Goal: Browse casually

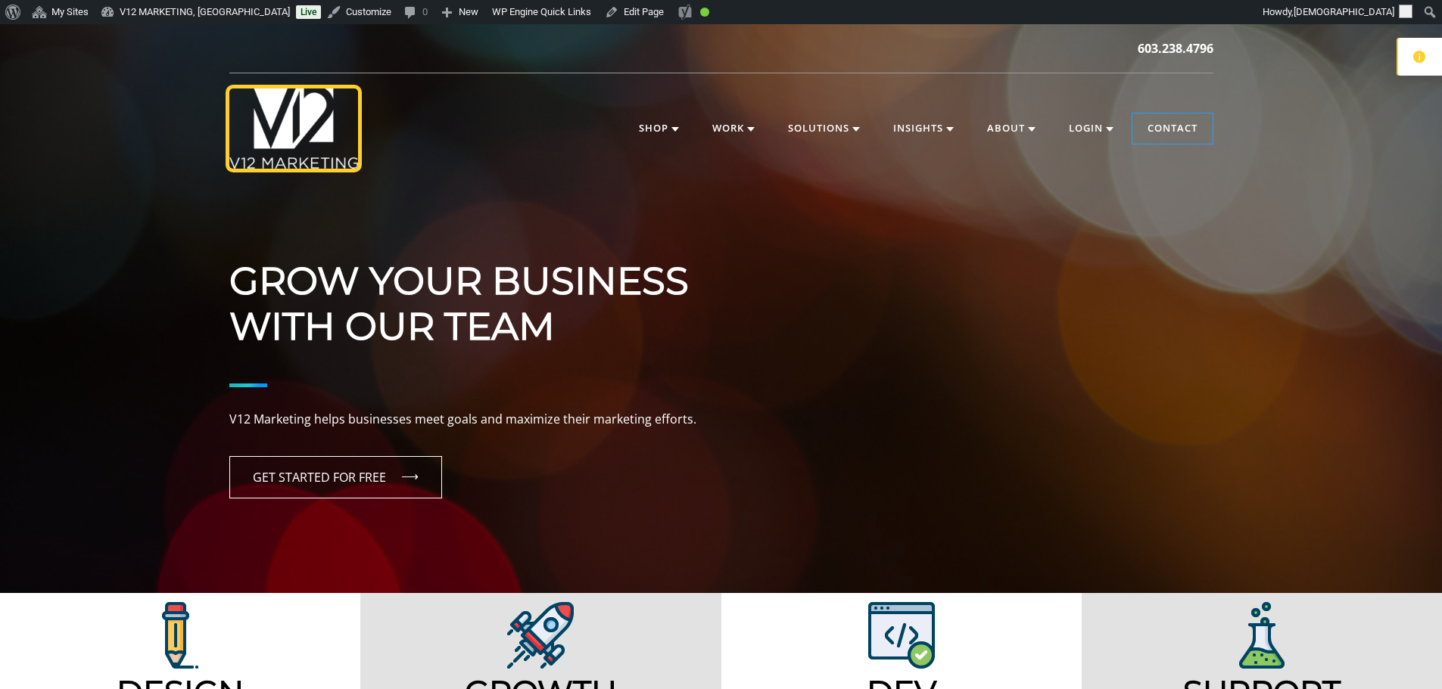
click at [1414, 58] on icon at bounding box center [1419, 57] width 12 height 12
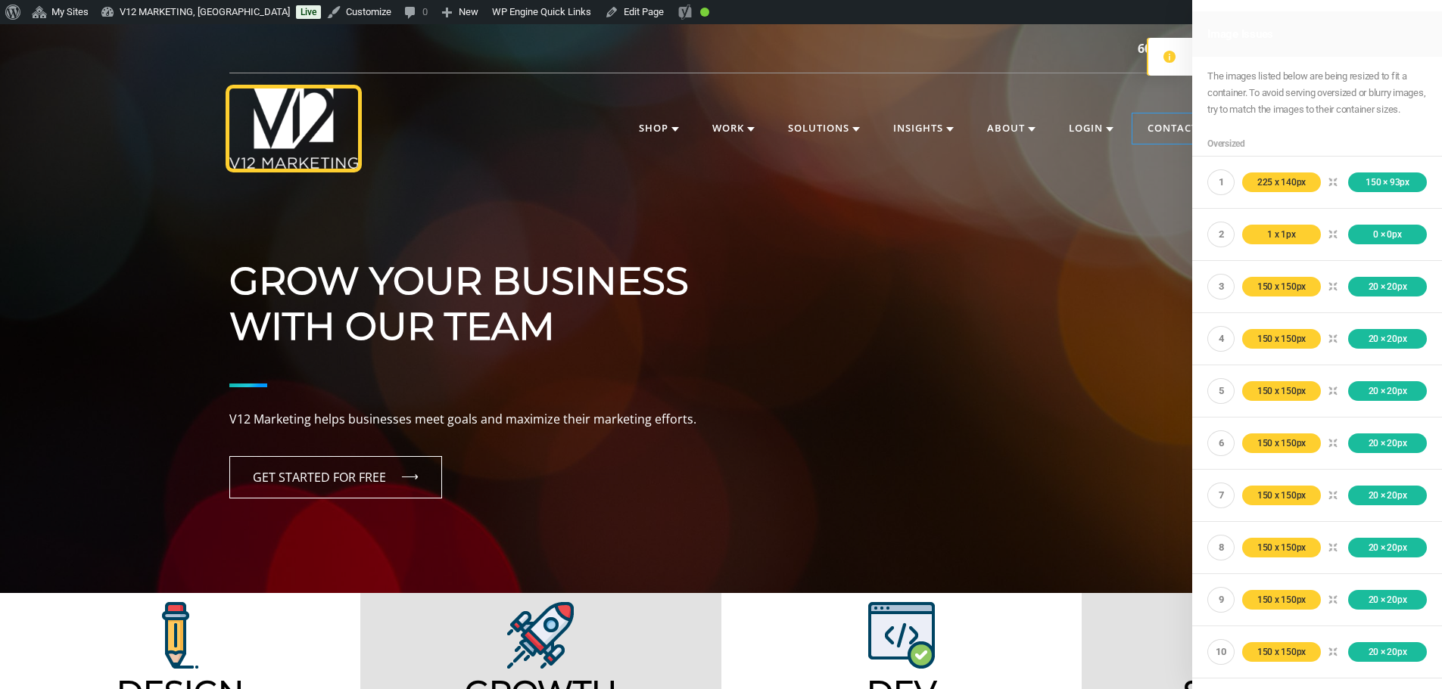
click at [1171, 58] on icon at bounding box center [1169, 57] width 12 height 12
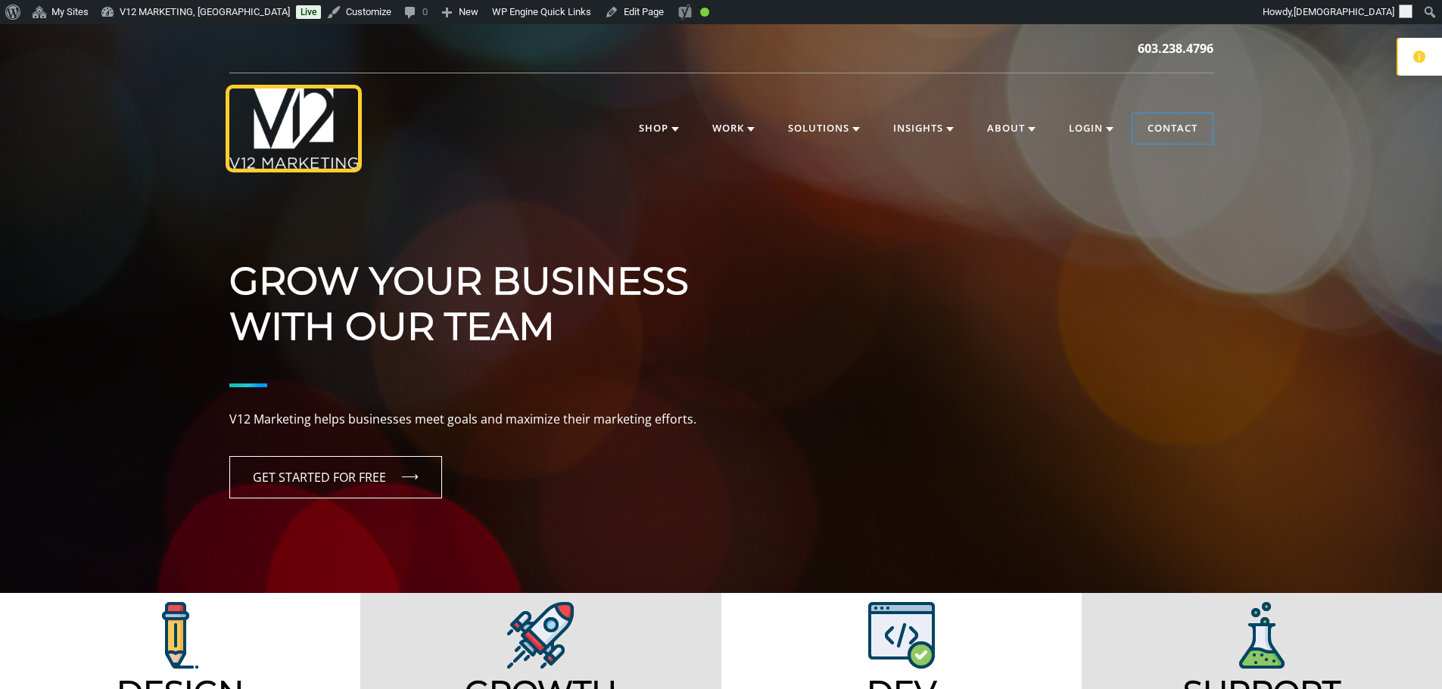
click at [1405, 63] on div at bounding box center [1418, 57] width 45 height 38
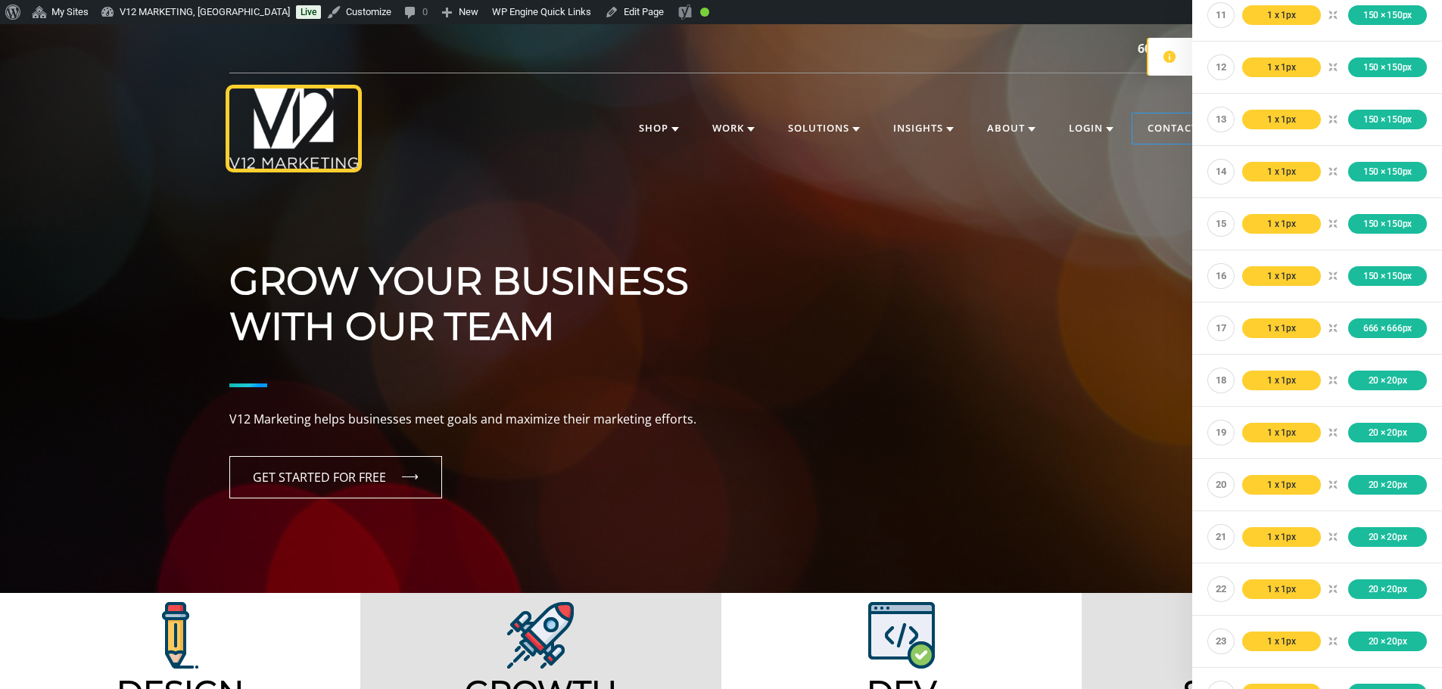
scroll to position [5553, 0]
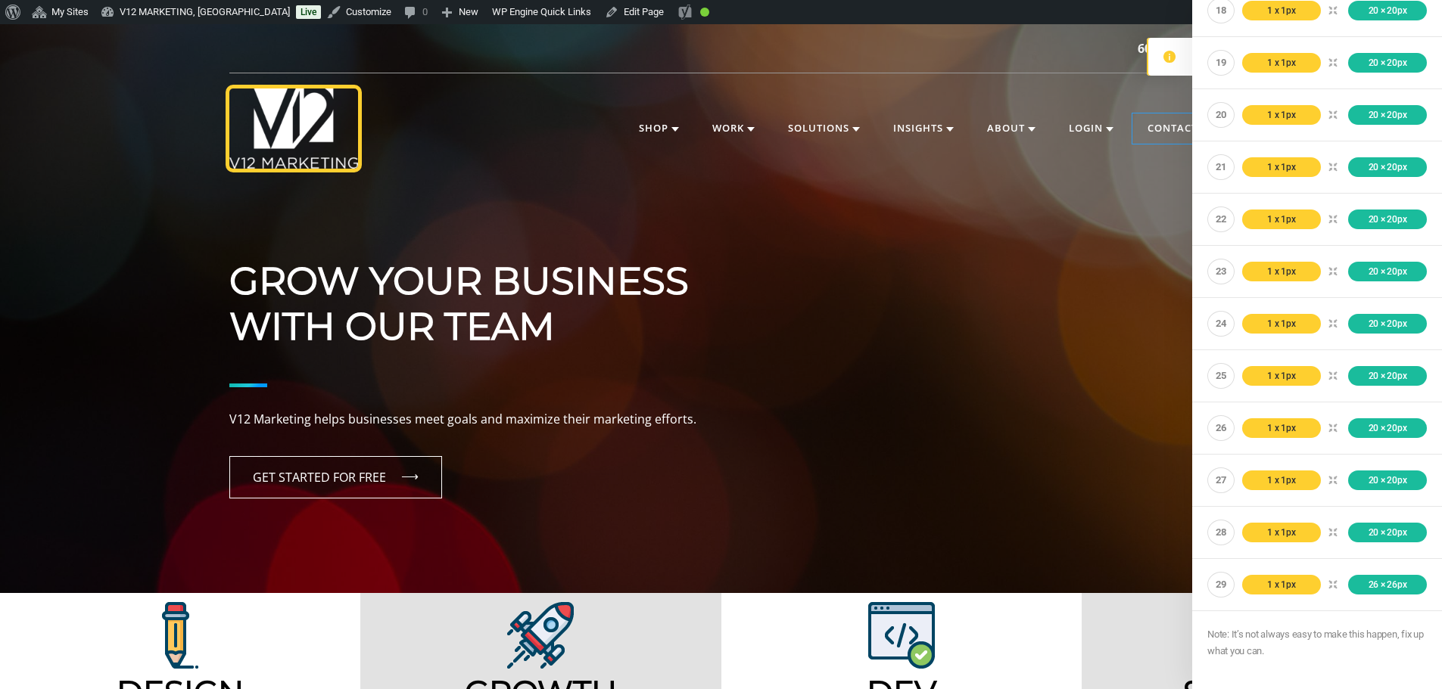
click at [1163, 66] on div at bounding box center [1169, 57] width 45 height 38
